Goal: Transaction & Acquisition: Book appointment/travel/reservation

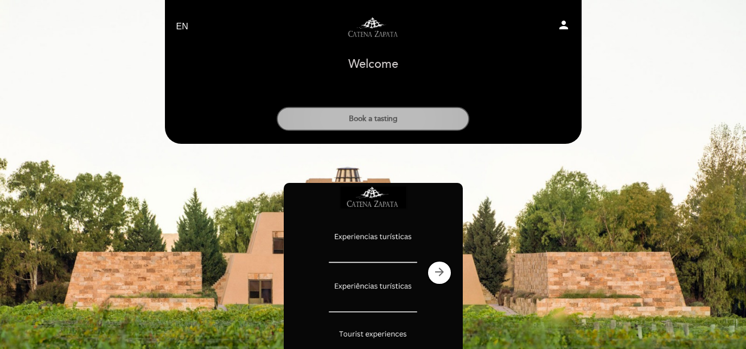
click at [387, 114] on button "Book a tasting" at bounding box center [373, 119] width 193 height 24
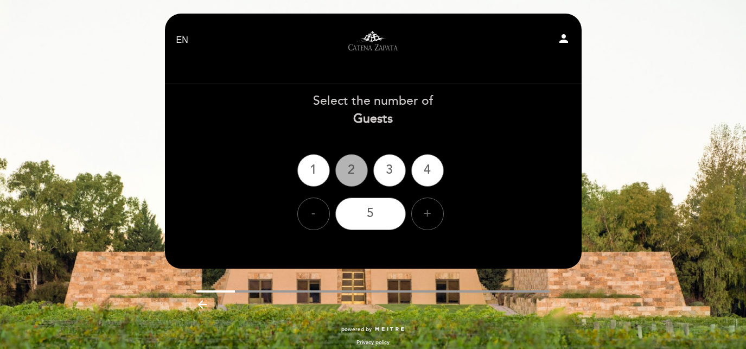
click at [349, 166] on div "2" at bounding box center [351, 170] width 33 height 33
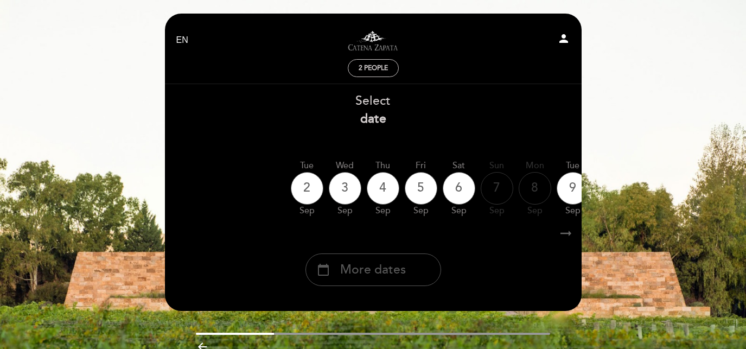
click at [371, 269] on span "More dates" at bounding box center [373, 270] width 66 height 18
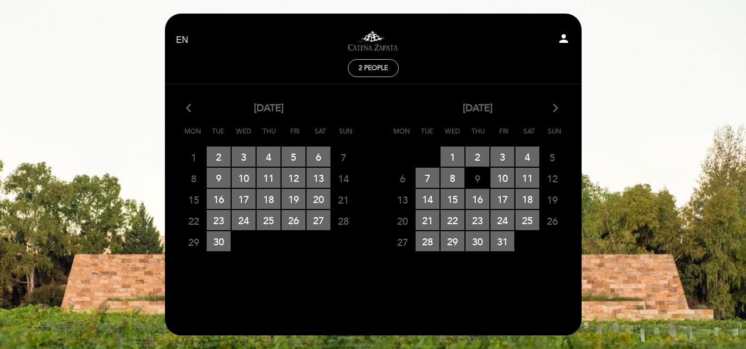
click at [554, 107] on icon "arrow_forward_ios" at bounding box center [556, 108] width 10 height 14
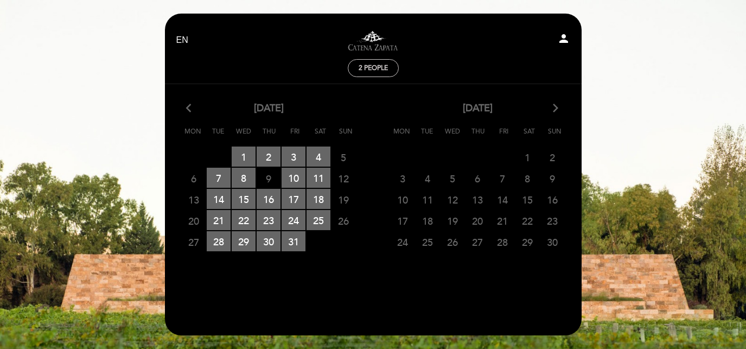
click at [554, 107] on icon "arrow_forward_ios" at bounding box center [556, 108] width 10 height 14
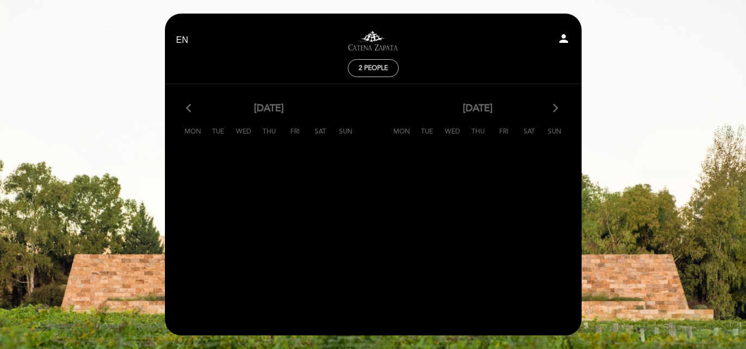
click at [554, 107] on icon "arrow_forward_ios" at bounding box center [556, 108] width 10 height 14
click at [190, 107] on icon "arrow_back_ios" at bounding box center [191, 108] width 10 height 14
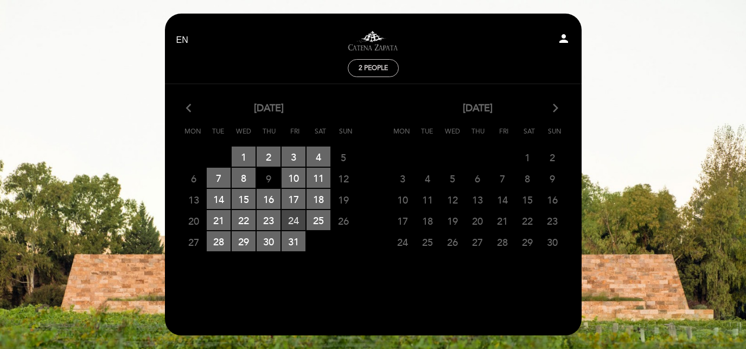
click at [299, 214] on span "24 RESERVATIONS AVAILABLE" at bounding box center [294, 220] width 24 height 20
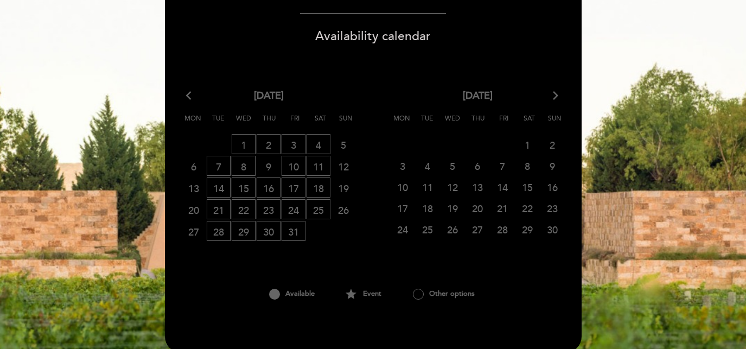
scroll to position [194, 0]
